Goal: Find specific page/section: Find specific page/section

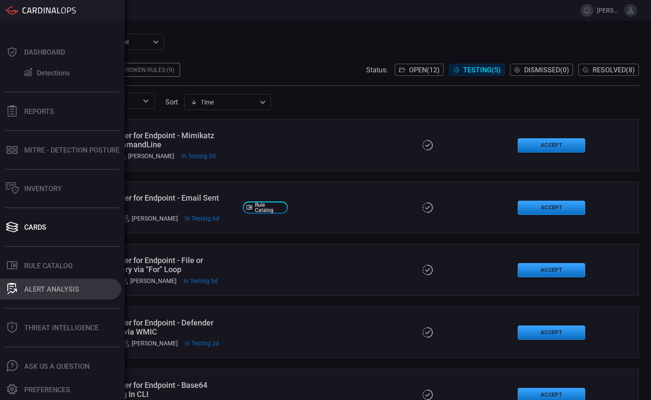
click at [55, 287] on div "ALERT ANALYSIS" at bounding box center [51, 289] width 55 height 8
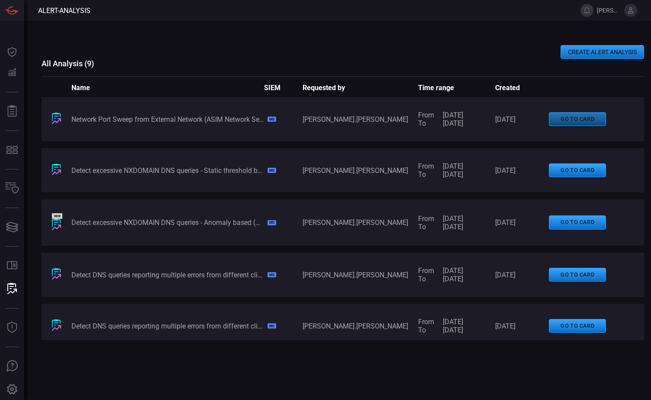
click at [566, 121] on button "go to card" at bounding box center [577, 119] width 57 height 14
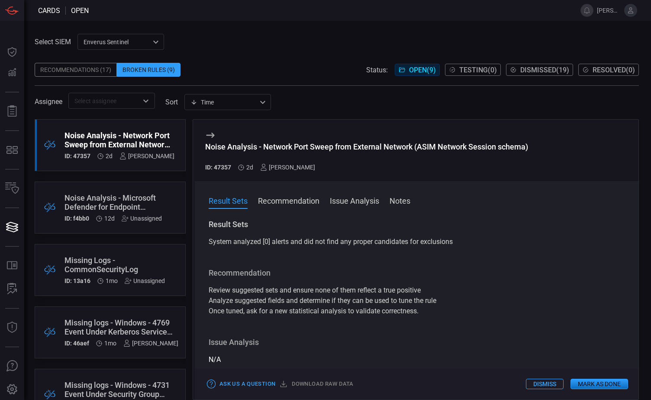
click at [297, 203] on button "Recommendation" at bounding box center [288, 200] width 61 height 10
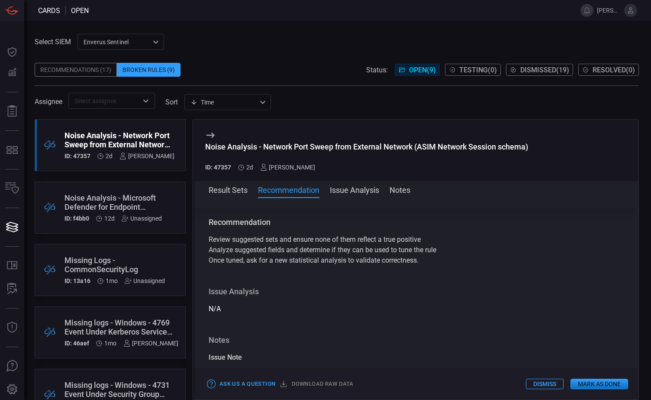
click at [360, 190] on button "Issue Analysis" at bounding box center [354, 189] width 49 height 10
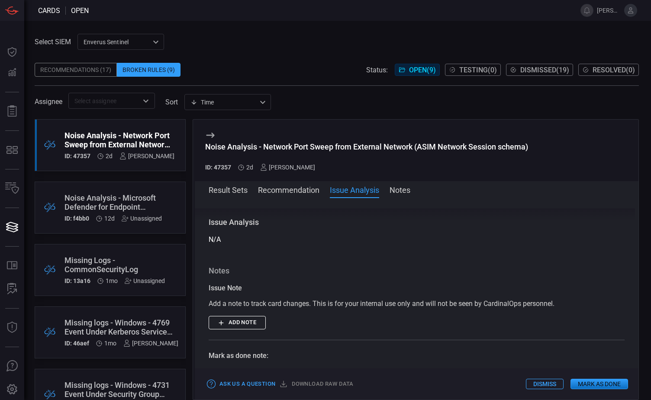
scroll to position [0, 0]
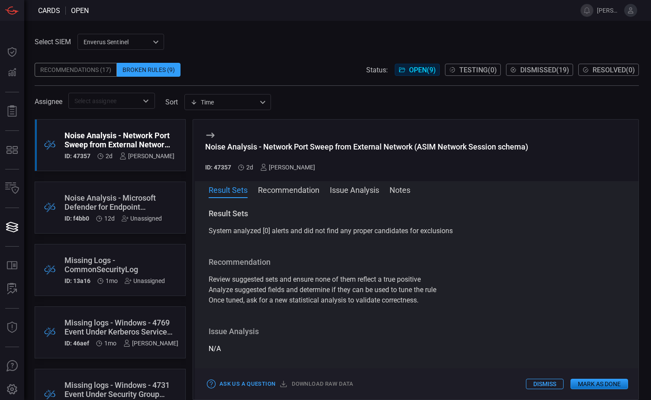
click at [270, 20] on span at bounding box center [329, 10] width 481 height 21
click at [74, 68] on div "Recommendations (17)" at bounding box center [76, 70] width 82 height 14
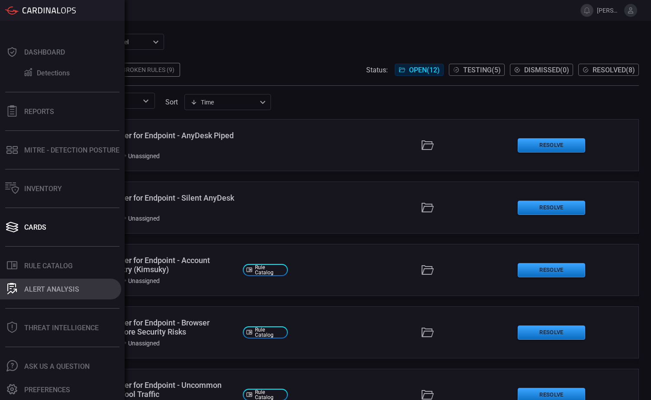
click at [47, 287] on div "ALERT ANALYSIS" at bounding box center [51, 289] width 55 height 8
